Goal: Book appointment/travel/reservation

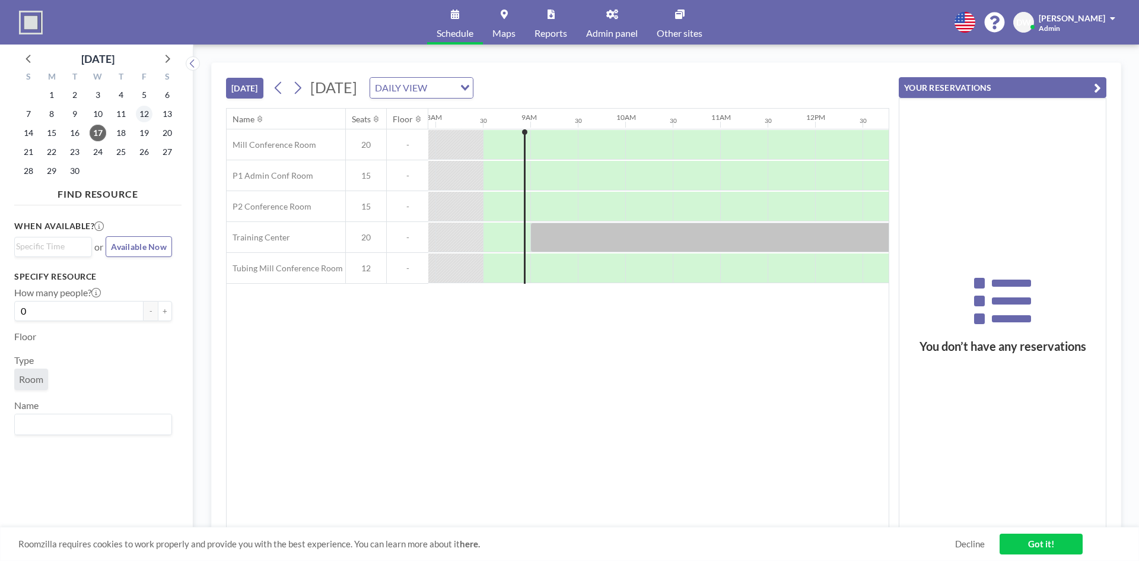
scroll to position [0, 759]
click at [611, 17] on icon at bounding box center [612, 13] width 12 height 9
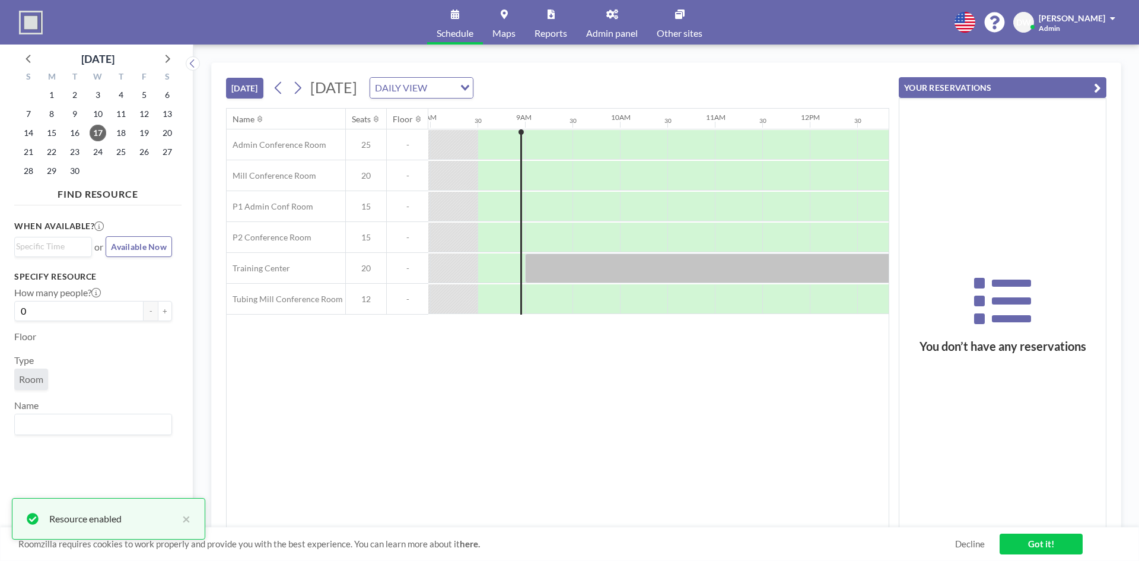
scroll to position [0, 759]
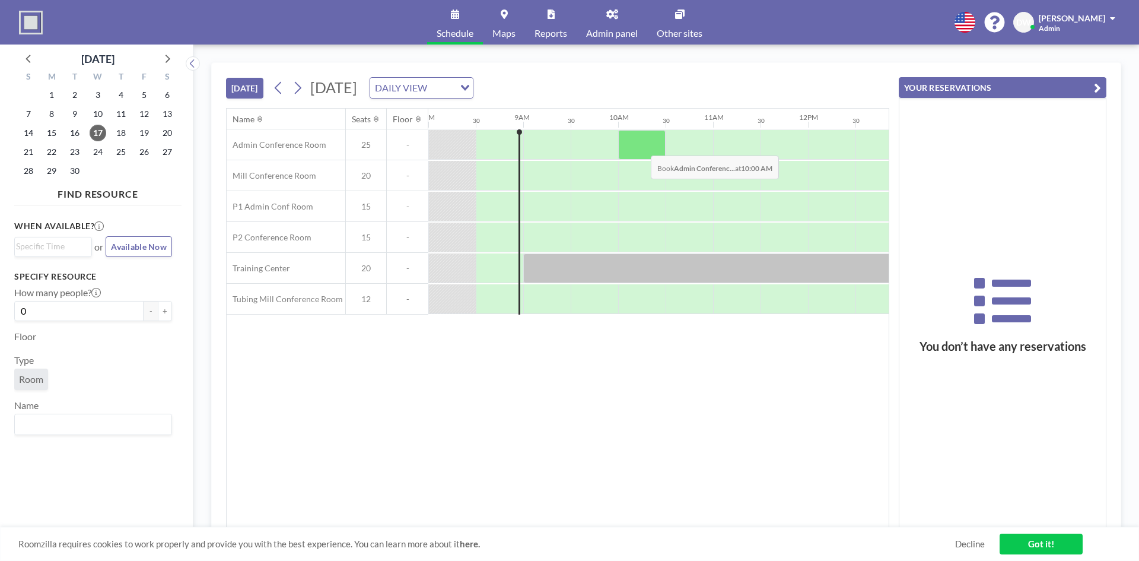
click at [641, 147] on div at bounding box center [641, 145] width 47 height 30
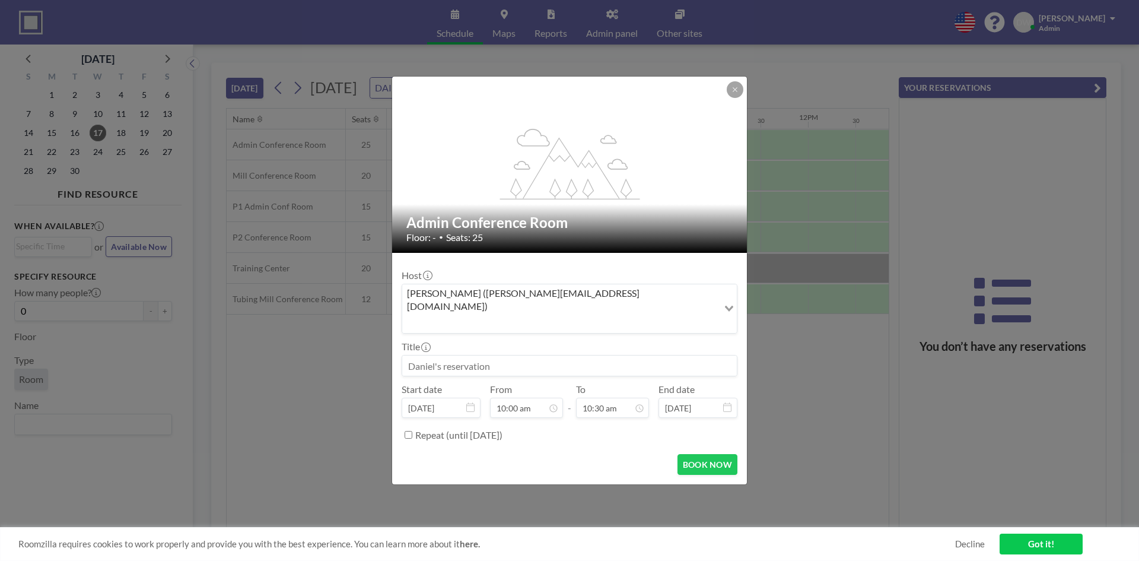
scroll to position [42, 0]
click at [533, 355] on input at bounding box center [569, 365] width 335 height 20
type input "Test"
click at [717, 454] on button "BOOK NOW" at bounding box center [707, 464] width 60 height 21
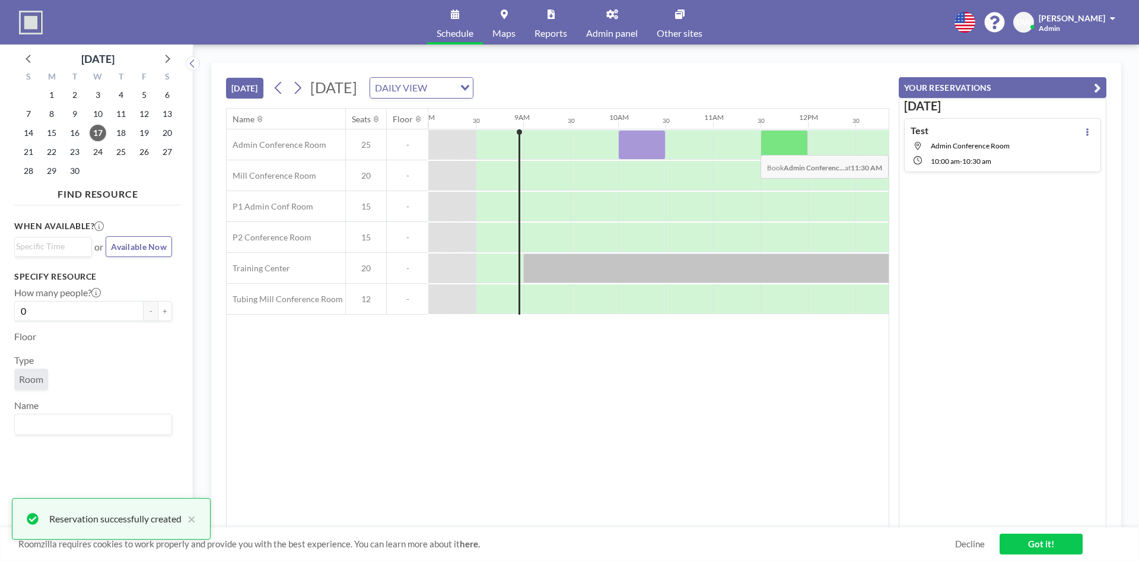
click at [766, 146] on div at bounding box center [783, 145] width 47 height 30
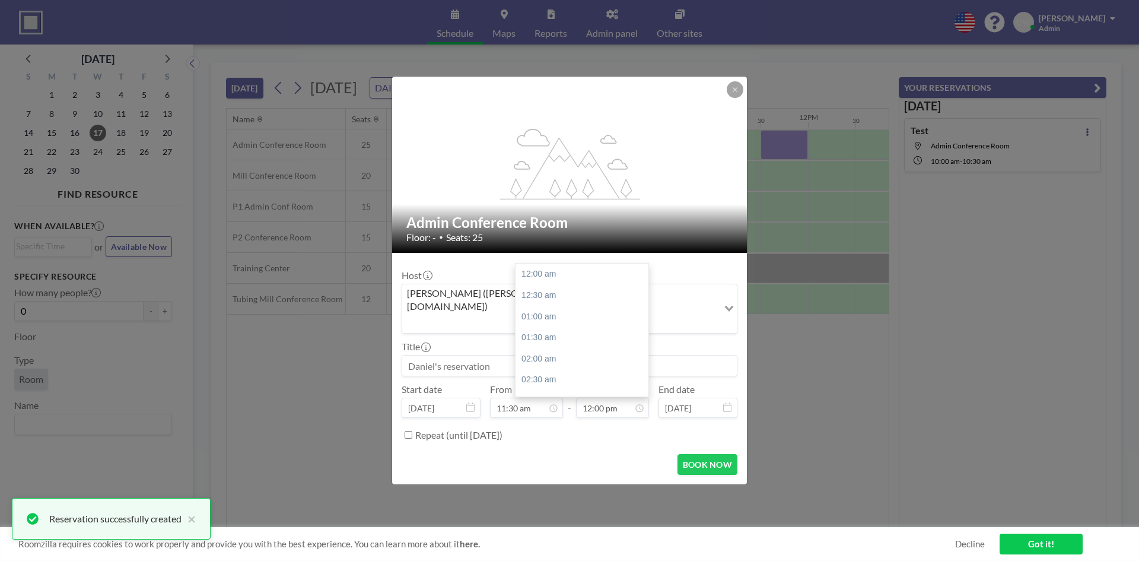
scroll to position [507, 0]
click at [457, 355] on input at bounding box center [569, 365] width 335 height 20
type input "Test1"
click at [711, 454] on button "BOOK NOW" at bounding box center [707, 464] width 60 height 21
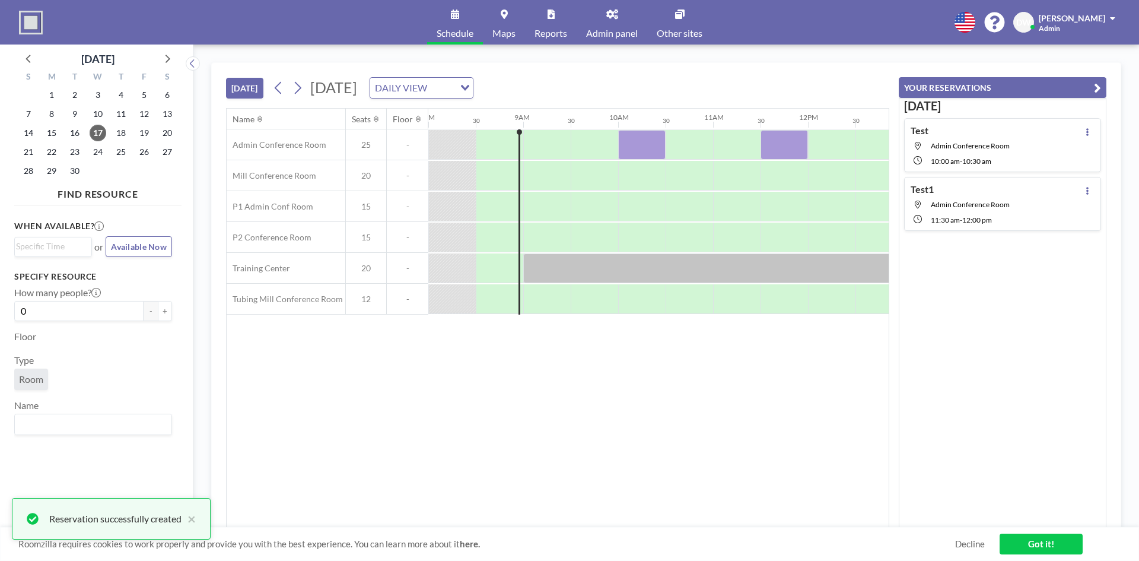
click at [612, 27] on link "Admin panel" at bounding box center [612, 22] width 71 height 44
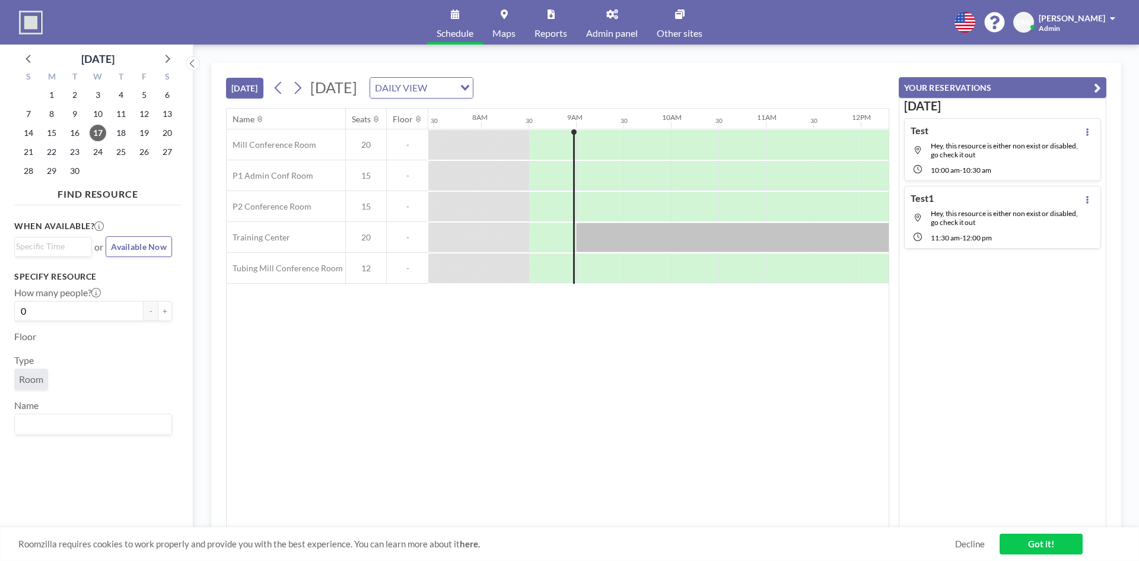
scroll to position [0, 759]
